Goal: Complete application form

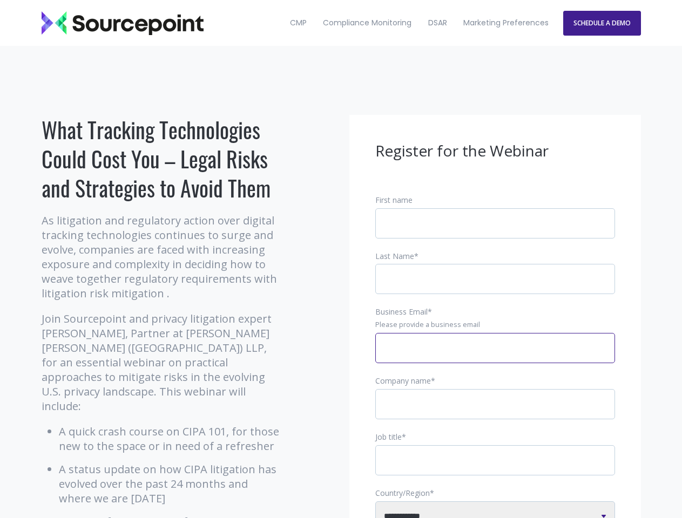
click at [495, 357] on input "Business Email *" at bounding box center [495, 348] width 240 height 30
